Goal: Task Accomplishment & Management: Manage account settings

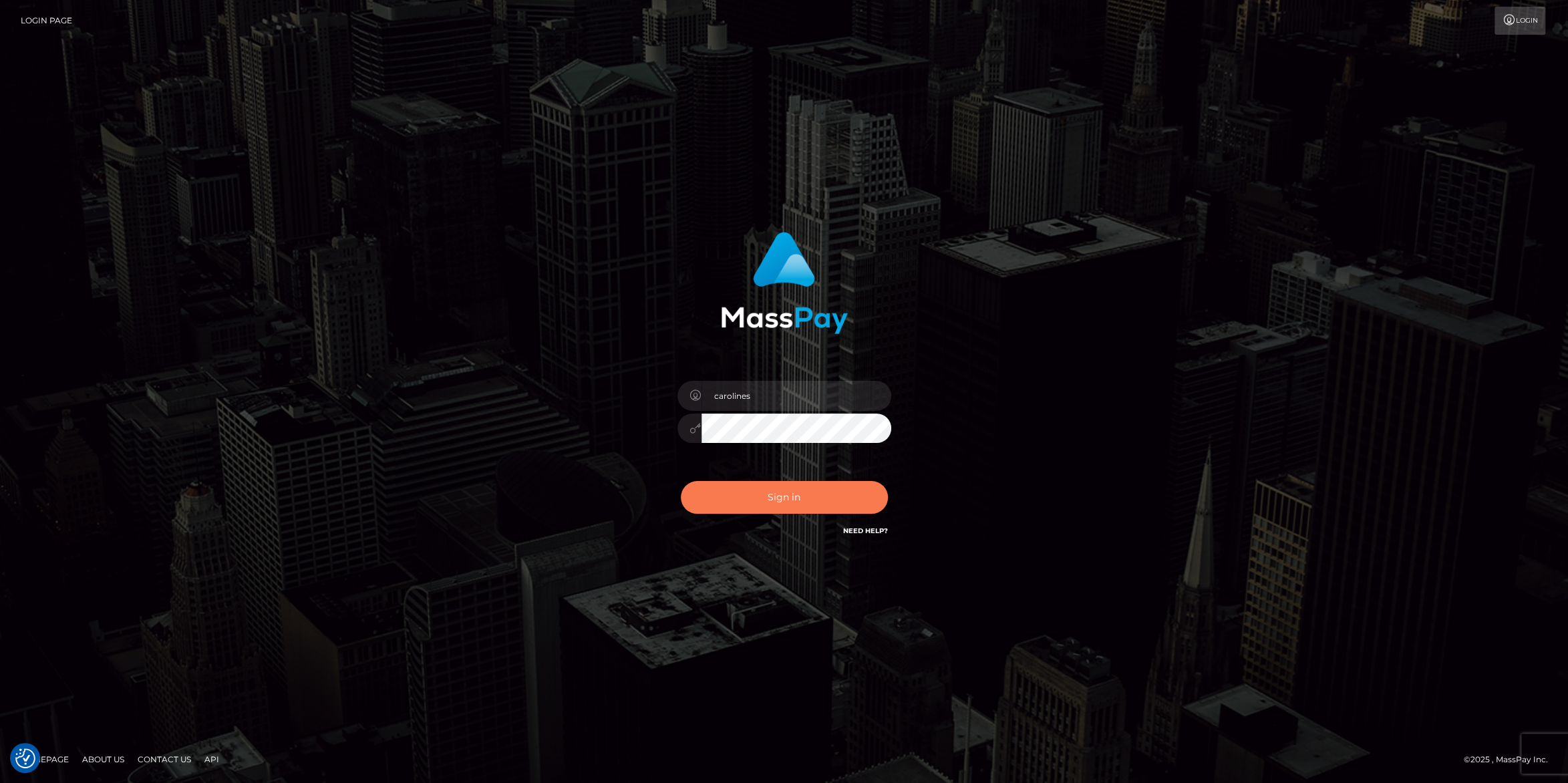
click at [789, 494] on button "Sign in" at bounding box center [784, 498] width 207 height 33
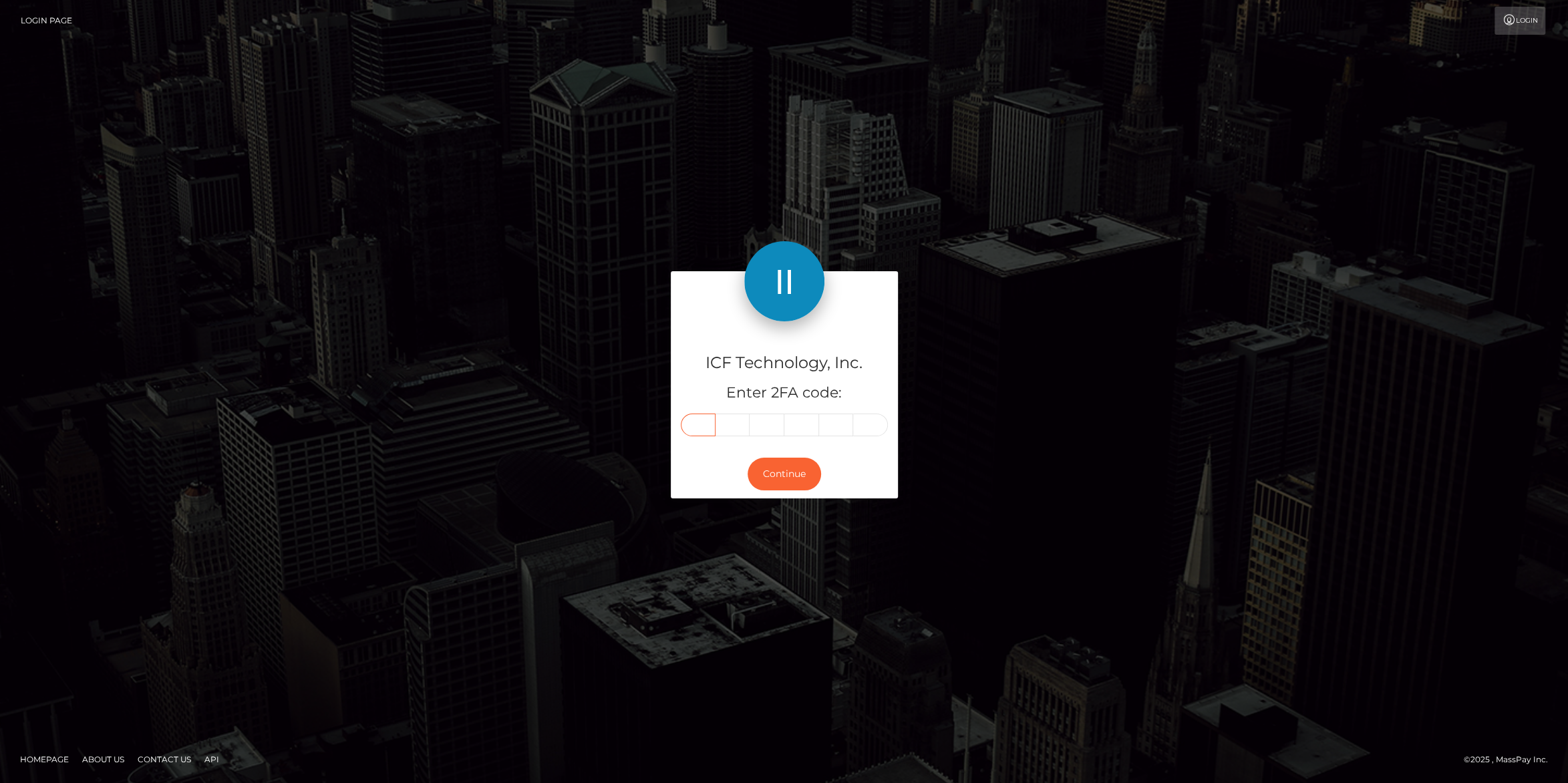
click at [690, 427] on input "text" at bounding box center [698, 424] width 35 height 22
type input "1"
type input "5"
type input "2"
type input "9"
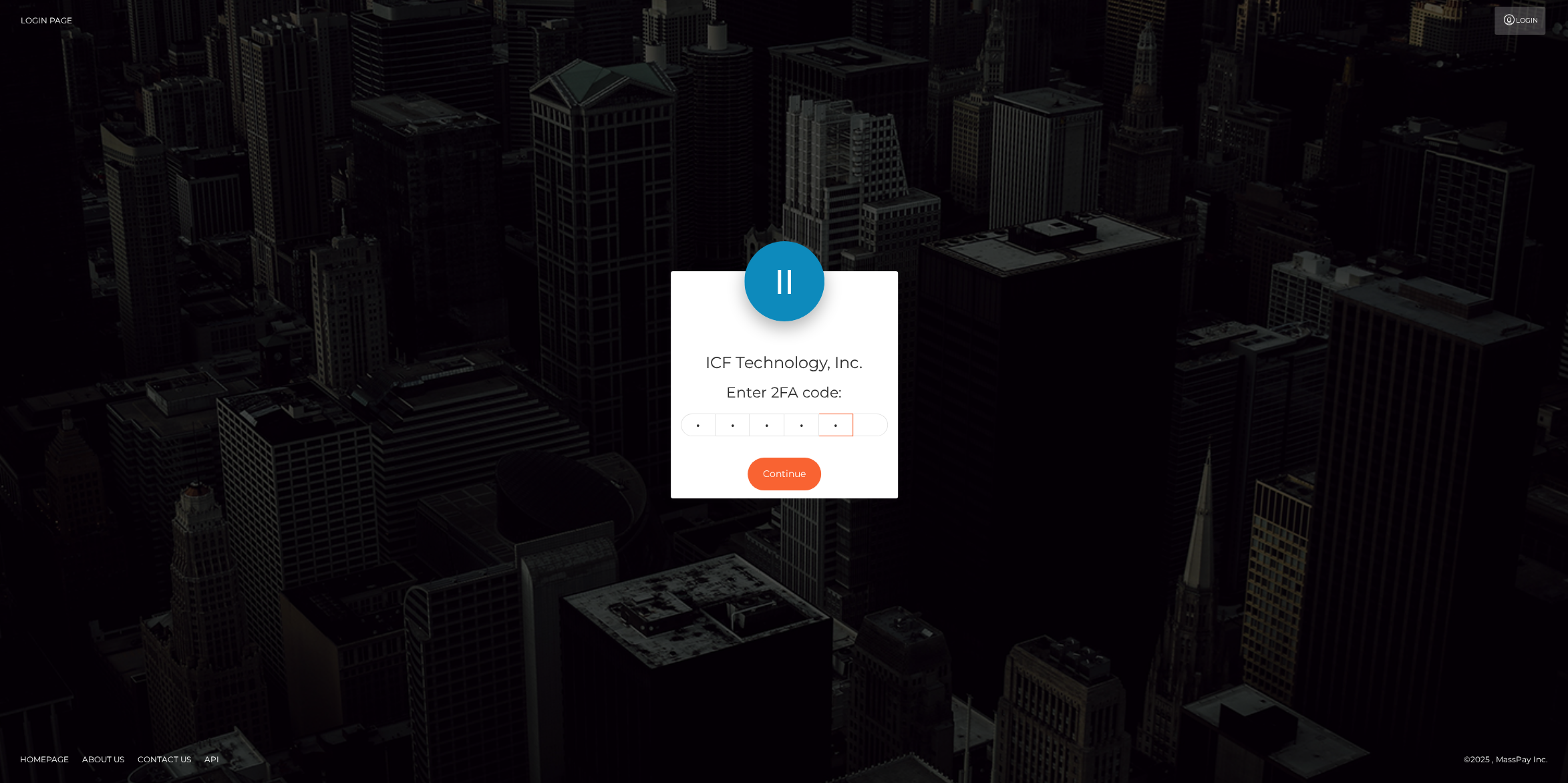
type input "8"
type input "4"
click at [767, 475] on button "Continue" at bounding box center [784, 475] width 74 height 33
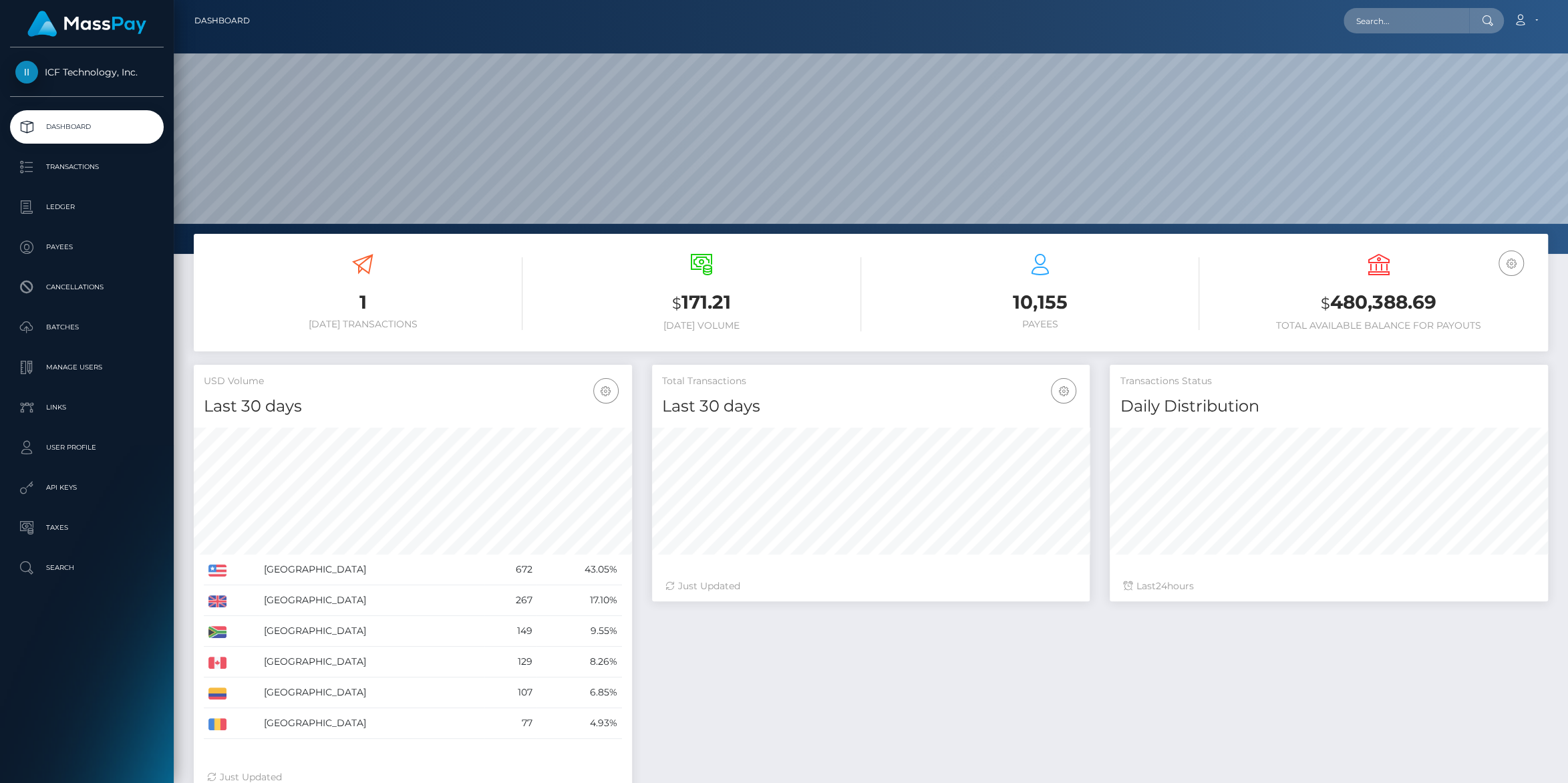
scroll to position [236, 437]
click at [61, 321] on p "Batches" at bounding box center [87, 327] width 143 height 20
